Goal: Task Accomplishment & Management: Manage account settings

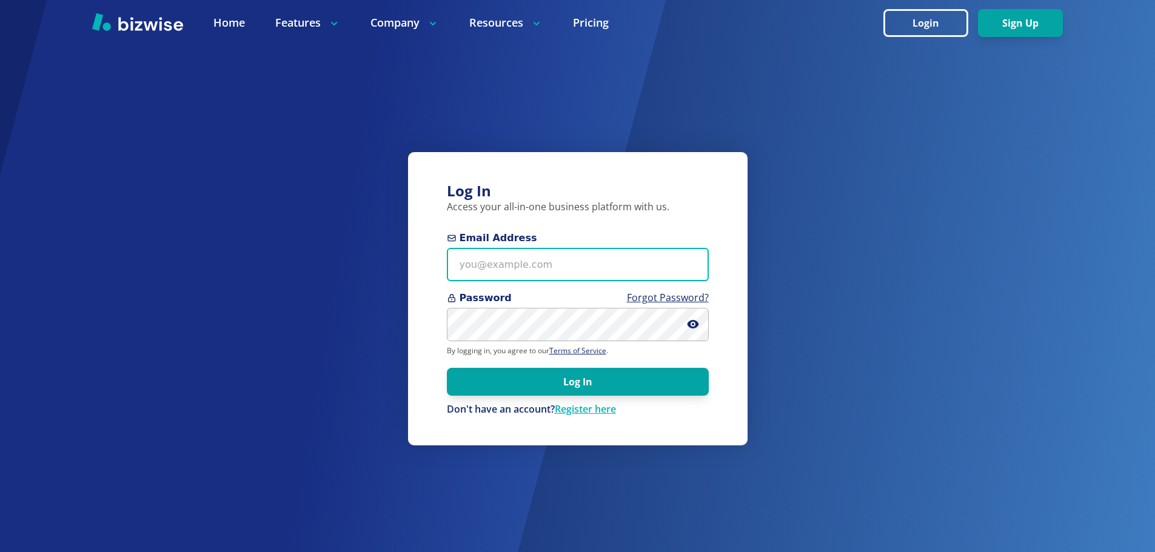
click at [519, 271] on input "Email Address" at bounding box center [578, 264] width 262 height 33
type input "[EMAIL_ADDRESS][DOMAIN_NAME]"
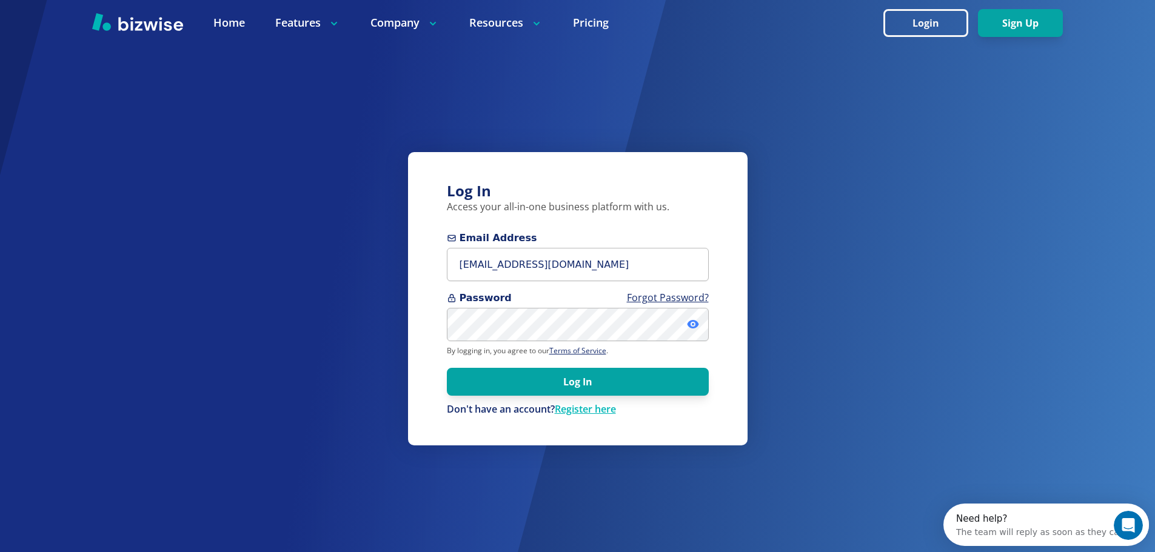
click at [694, 329] on icon at bounding box center [693, 324] width 12 height 12
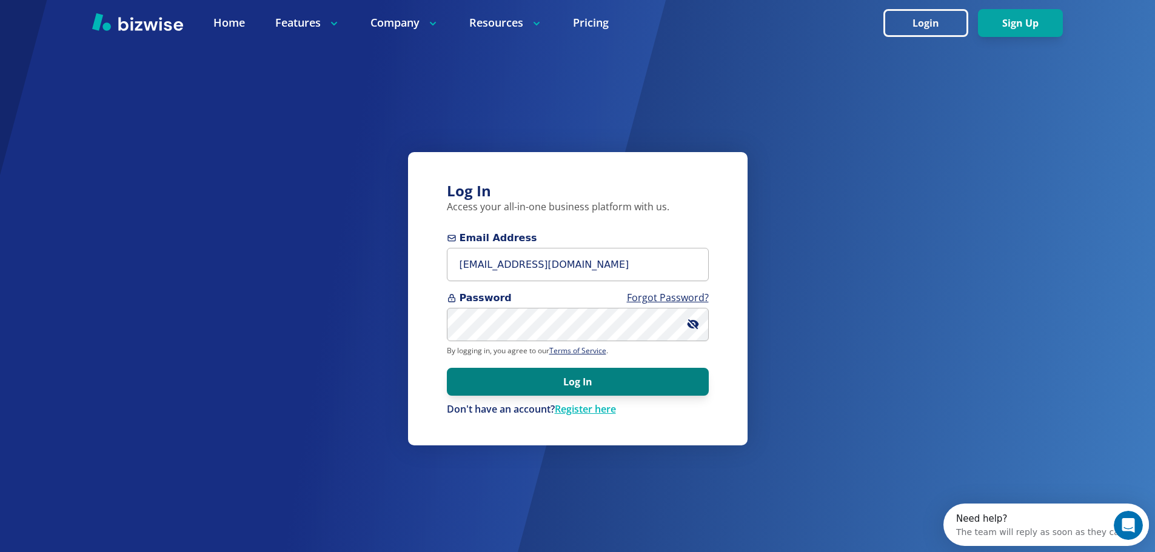
click at [589, 381] on button "Log In" at bounding box center [578, 382] width 262 height 28
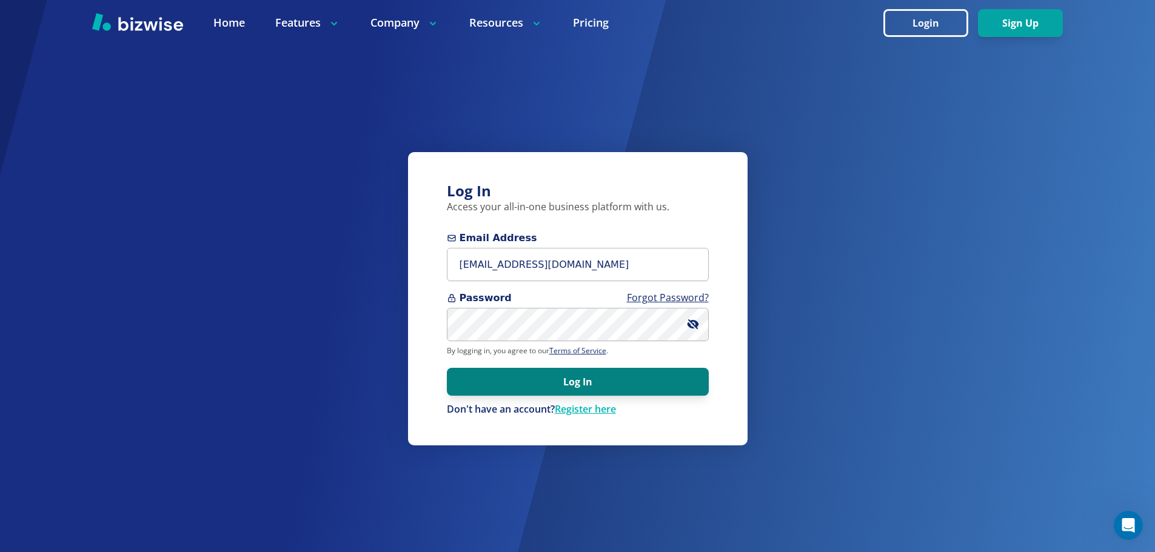
click at [609, 383] on button "Log In" at bounding box center [578, 382] width 262 height 28
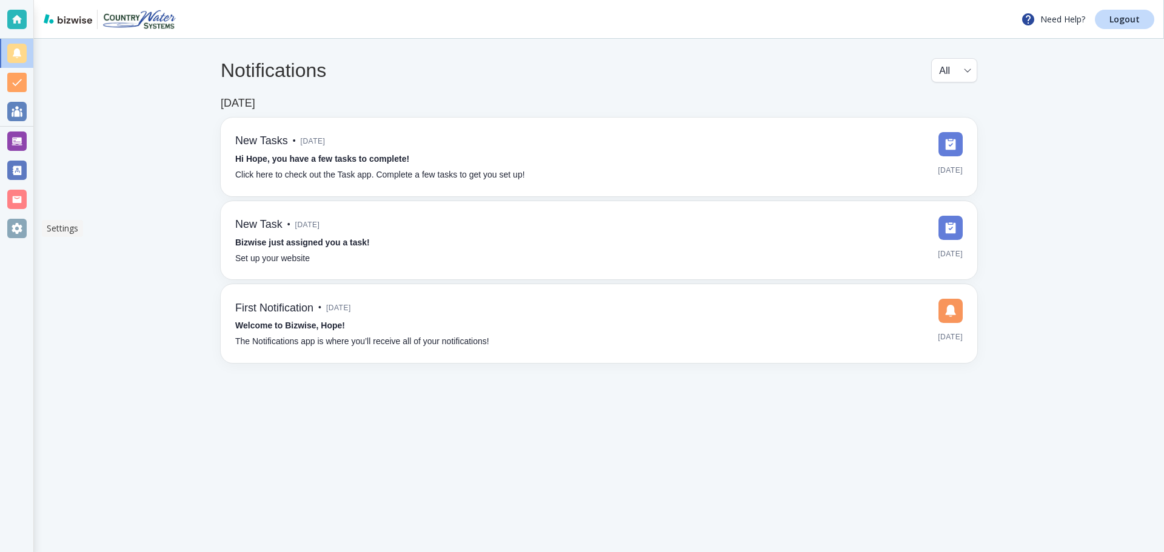
click at [11, 224] on div at bounding box center [16, 228] width 19 height 19
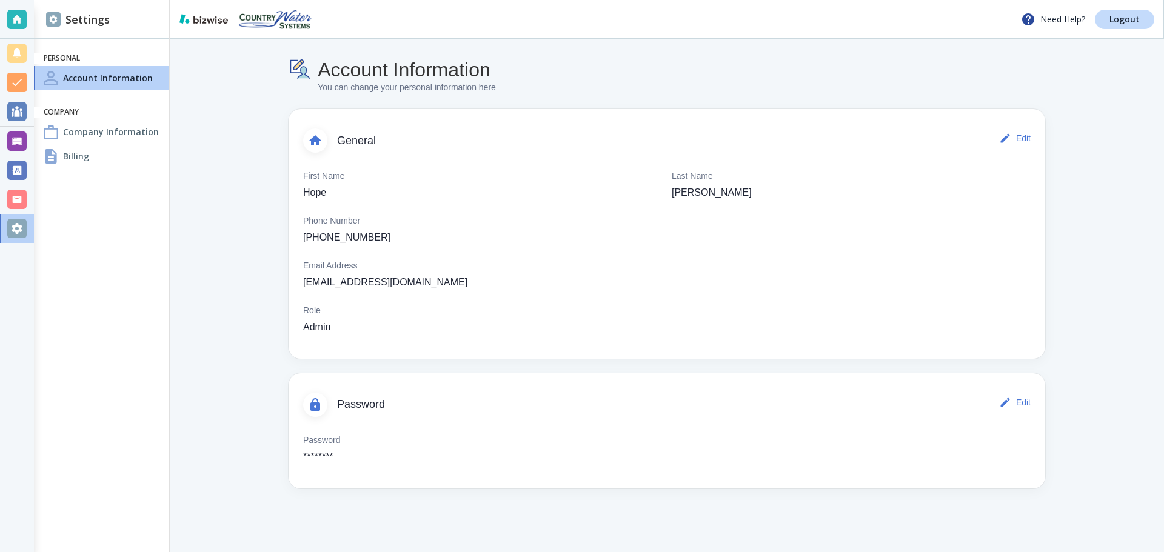
click at [78, 160] on h4 "Billing" at bounding box center [76, 156] width 26 height 13
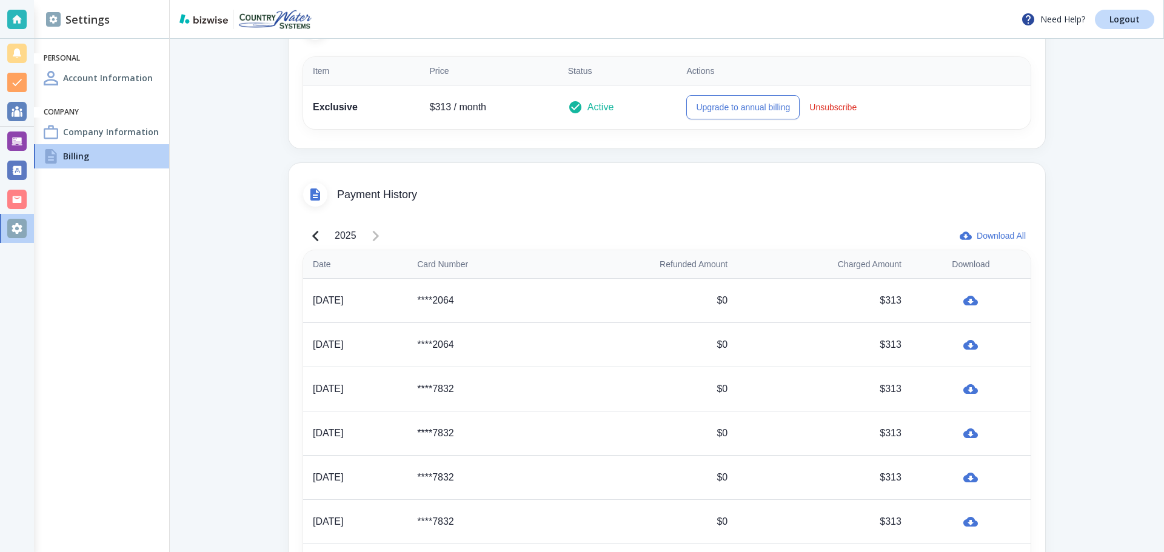
scroll to position [429, 0]
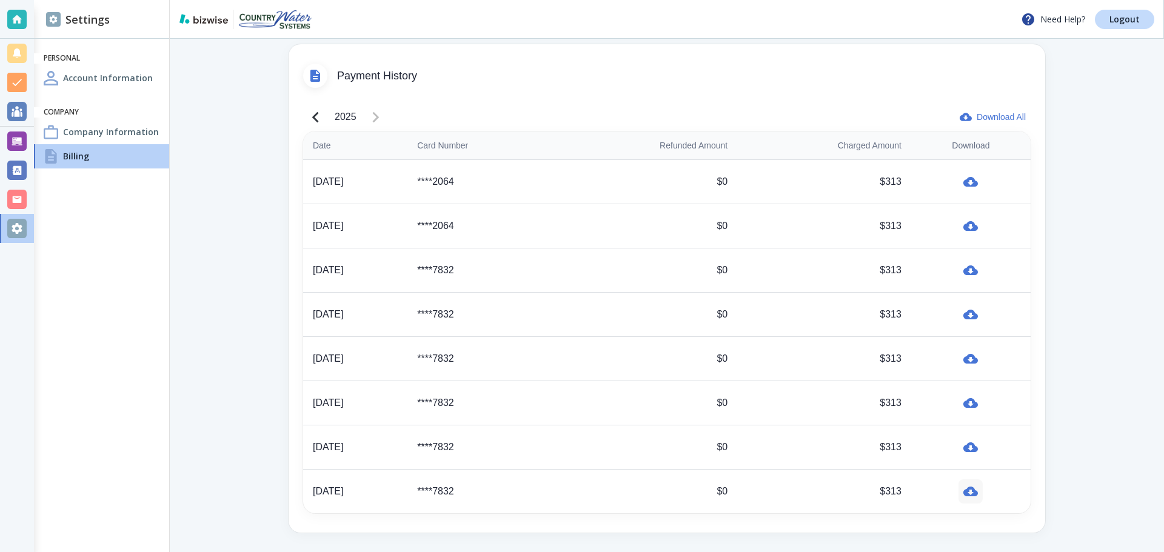
click at [974, 495] on icon "button" at bounding box center [970, 492] width 15 height 10
click at [972, 490] on icon "button" at bounding box center [970, 492] width 15 height 10
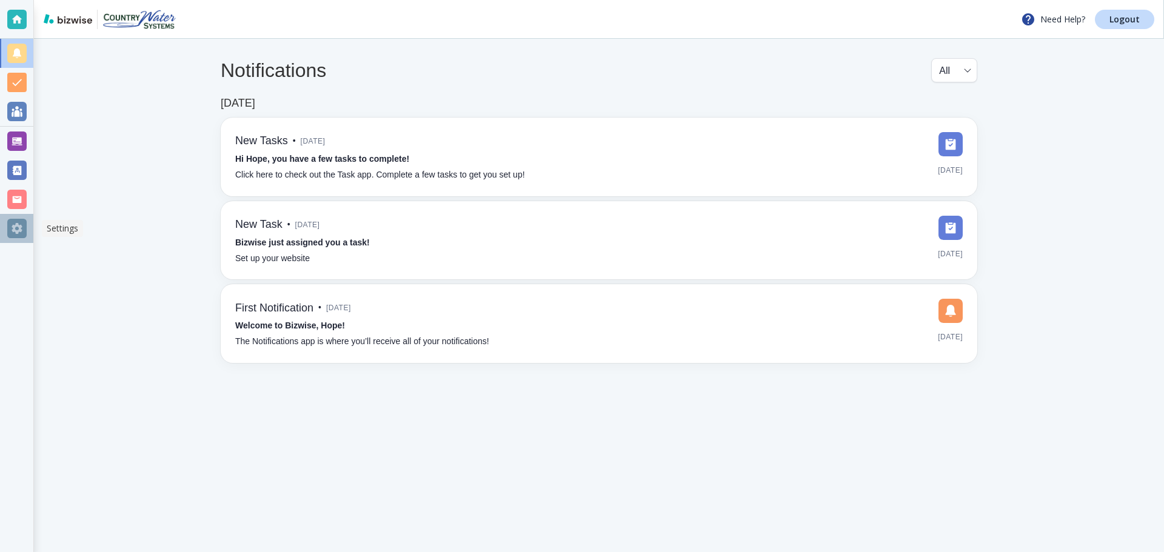
click at [18, 226] on div at bounding box center [16, 228] width 19 height 19
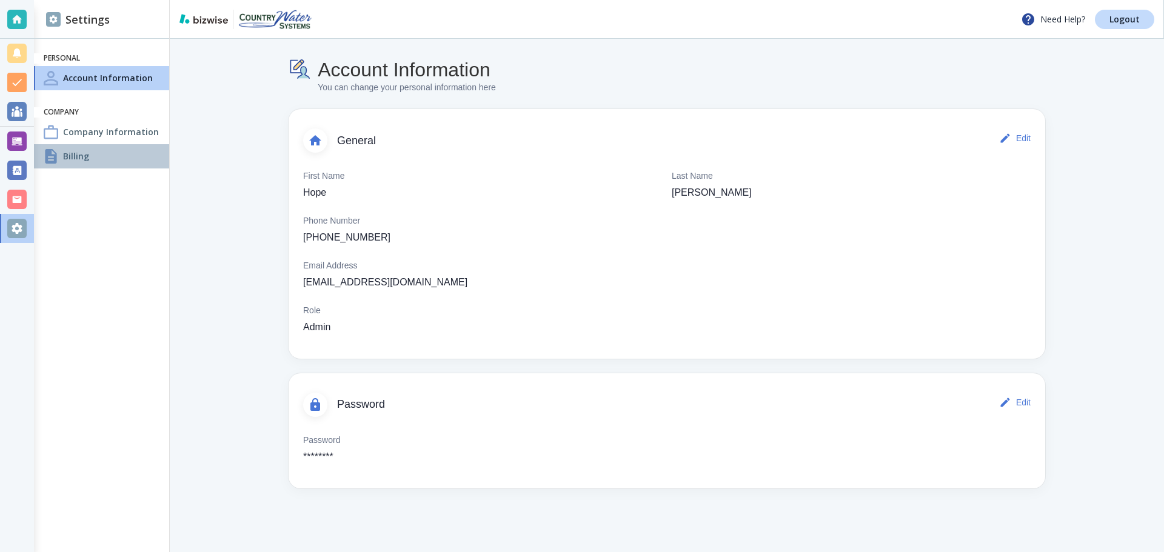
click at [85, 155] on h4 "Billing" at bounding box center [76, 156] width 26 height 13
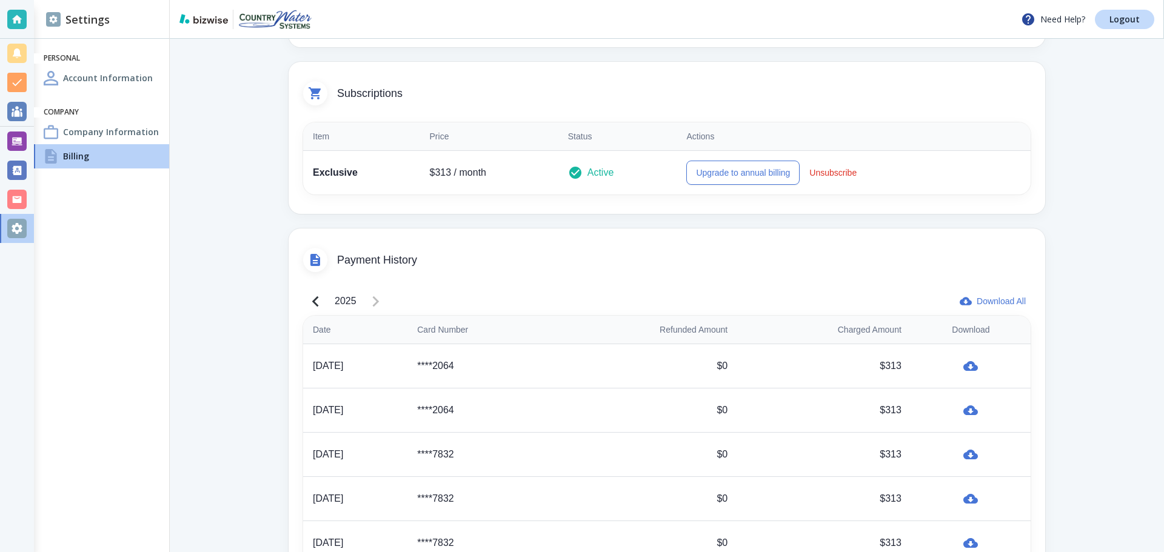
scroll to position [429, 0]
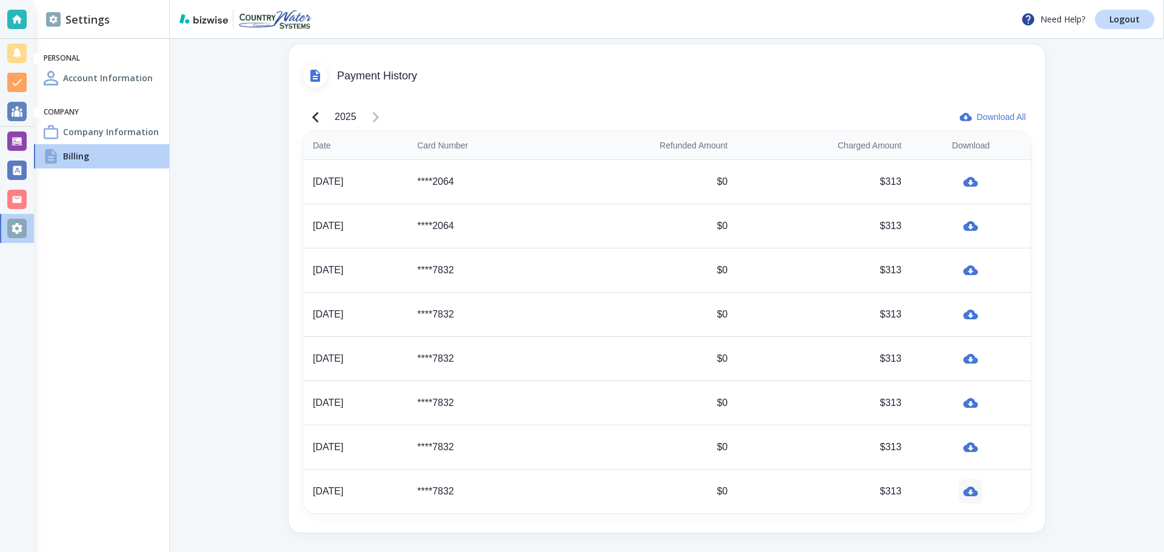
click at [972, 494] on icon "button" at bounding box center [970, 492] width 15 height 10
click at [1114, 102] on main "Billing You can change your billing and subscription information here Payment M…" at bounding box center [667, 81] width 994 height 943
